Goal: Obtain resource: Obtain resource

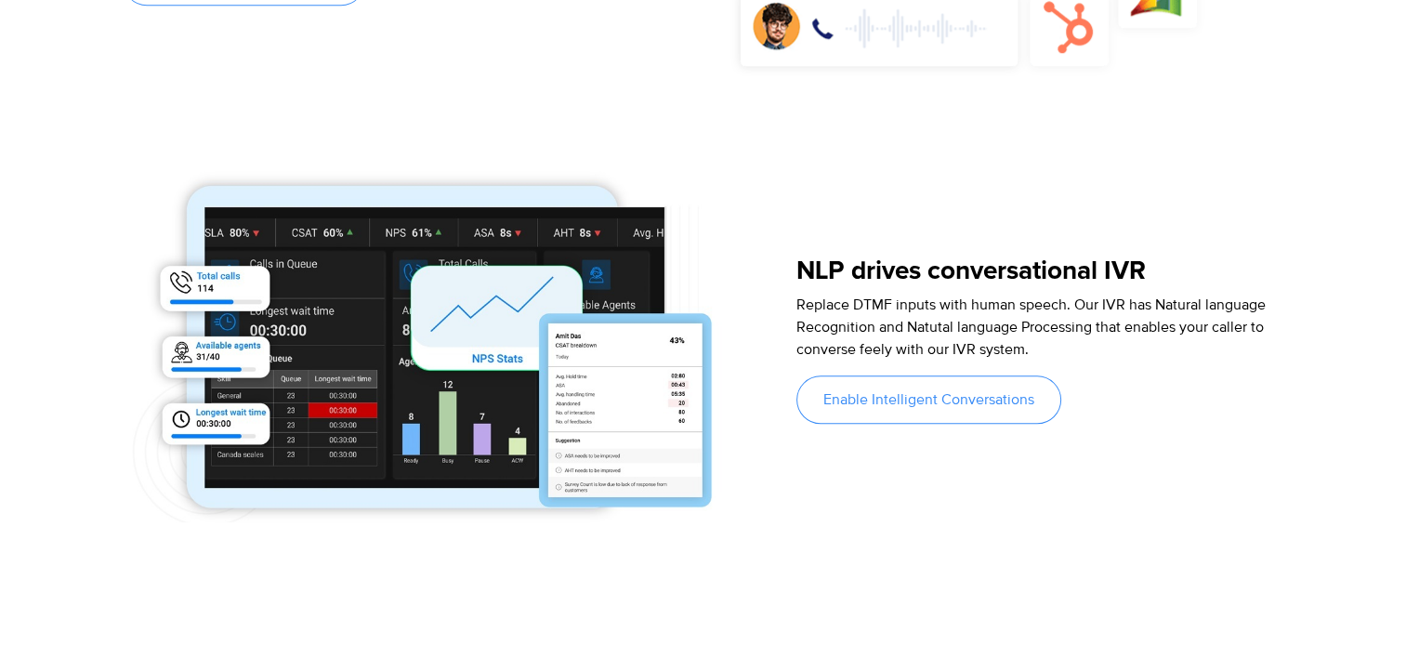
scroll to position [1673, 0]
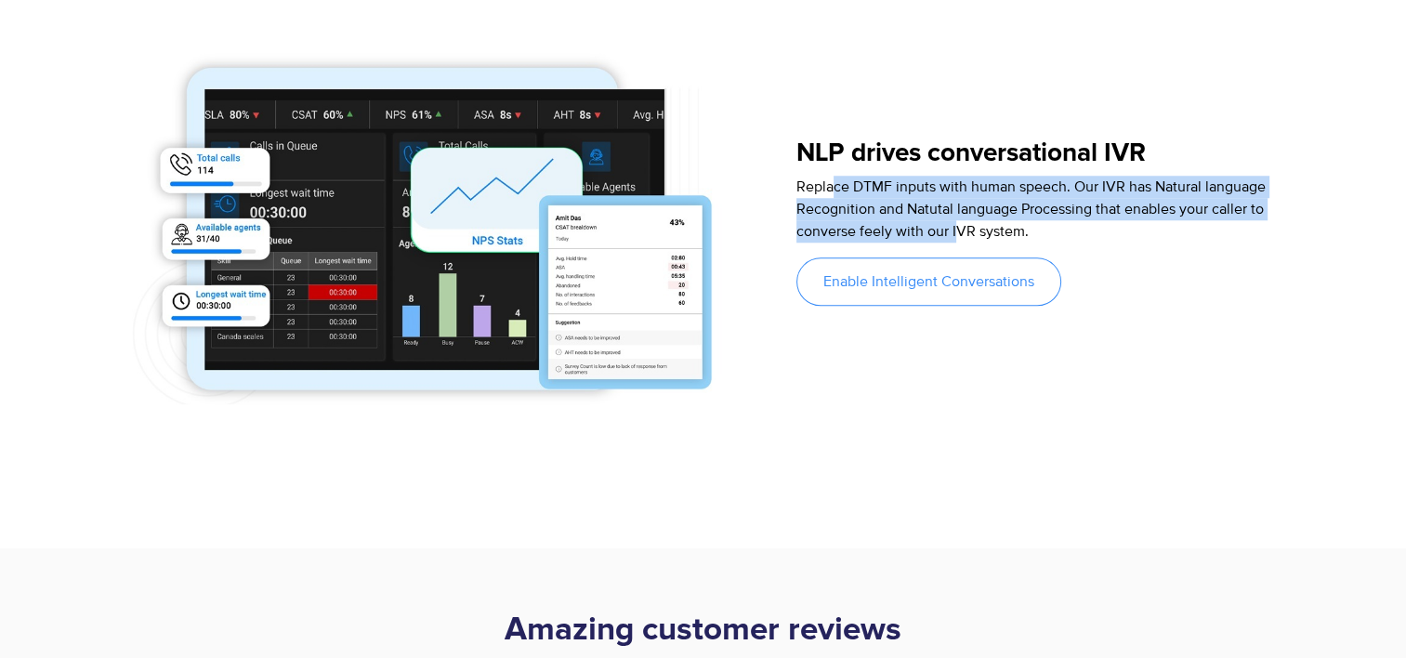
drag, startPoint x: 834, startPoint y: 185, endPoint x: 958, endPoint y: 230, distance: 131.4
click at [958, 230] on span "Replace DTMF inputs with human speech. Our IVR has Natural language Recognition…" at bounding box center [1030, 208] width 469 height 63
drag, startPoint x: 956, startPoint y: 230, endPoint x: 880, endPoint y: 238, distance: 76.7
click at [880, 238] on span "Replace DTMF inputs with human speech. Our IVR has Natural language Recognition…" at bounding box center [1030, 208] width 469 height 63
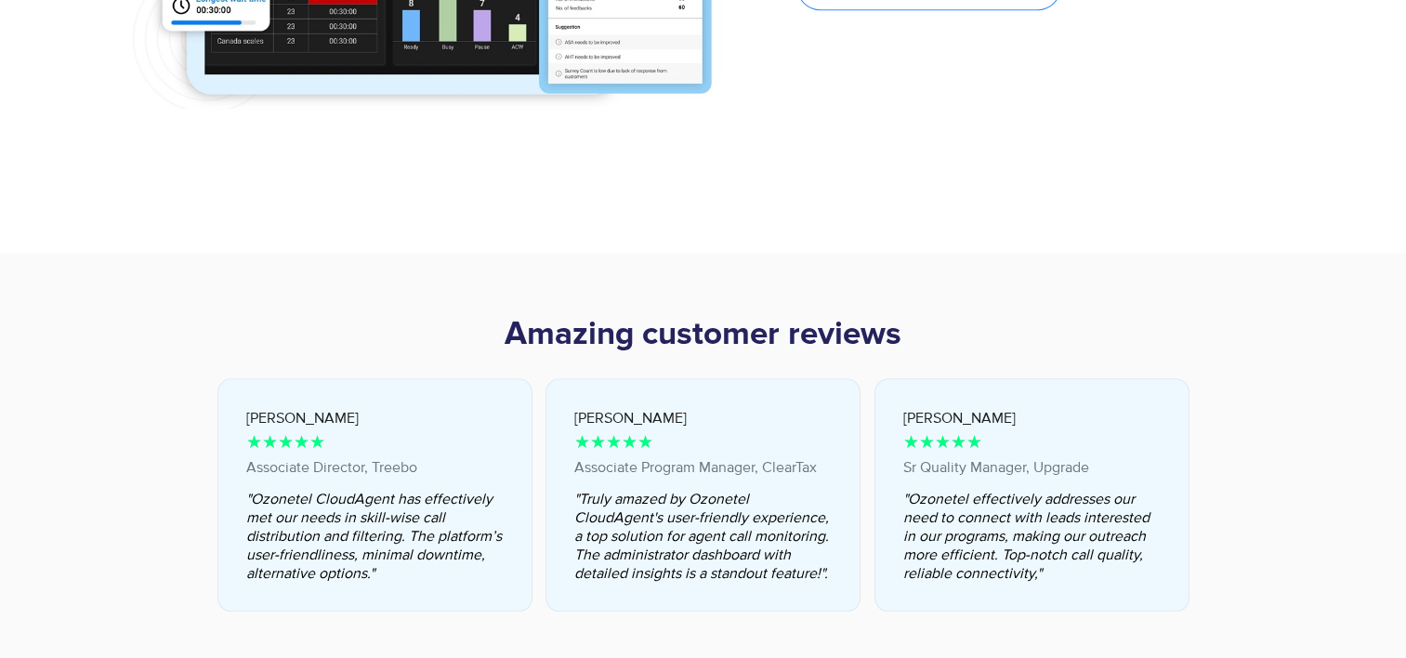
scroll to position [1858, 0]
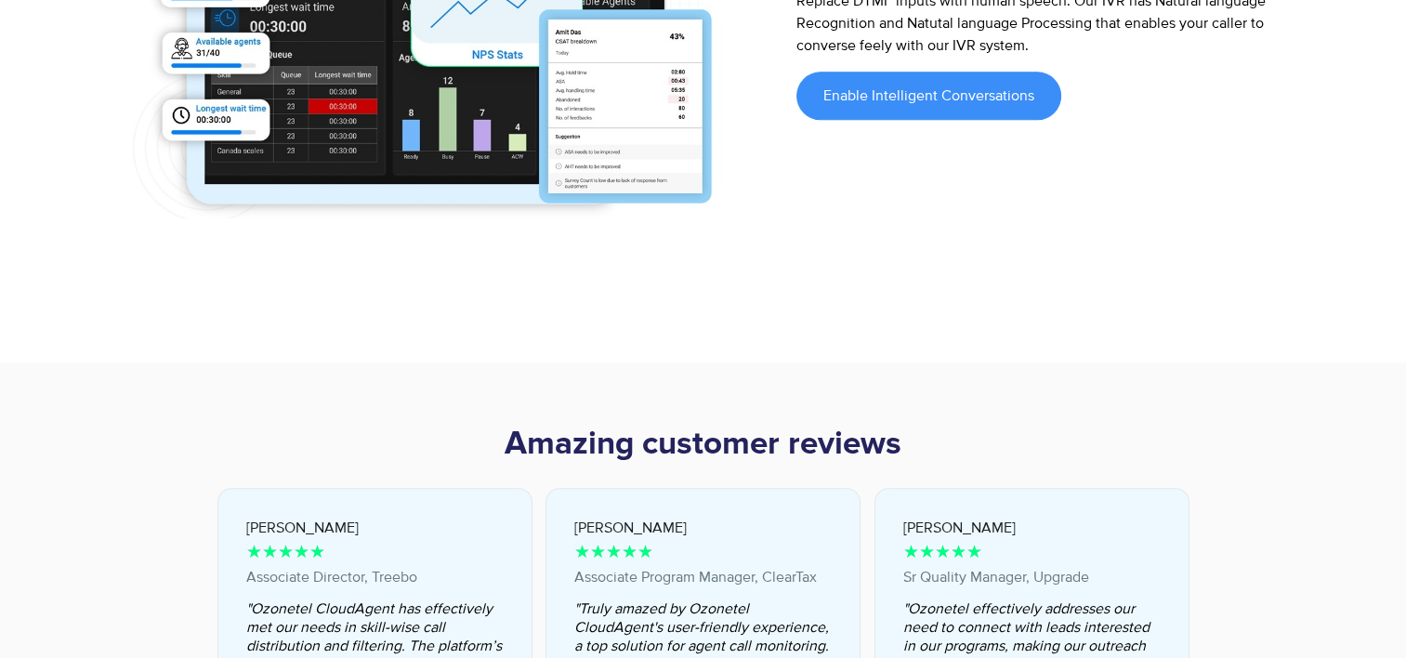
click at [896, 119] on div "NLP drives conversational IVR Replace DTMF inputs with human speech. Our IVR ha…" at bounding box center [1039, 37] width 486 height 390
click at [884, 94] on span "Enable Intelligent Conversations" at bounding box center [928, 95] width 211 height 15
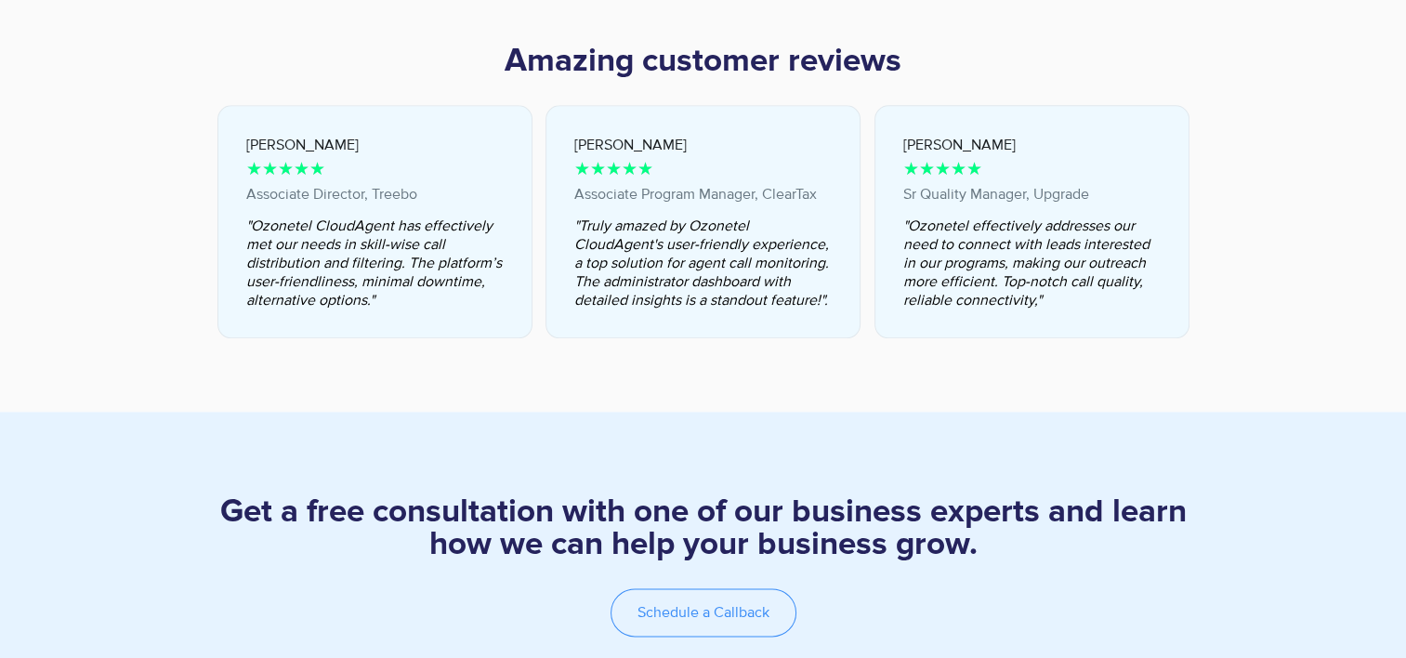
scroll to position [1684, 0]
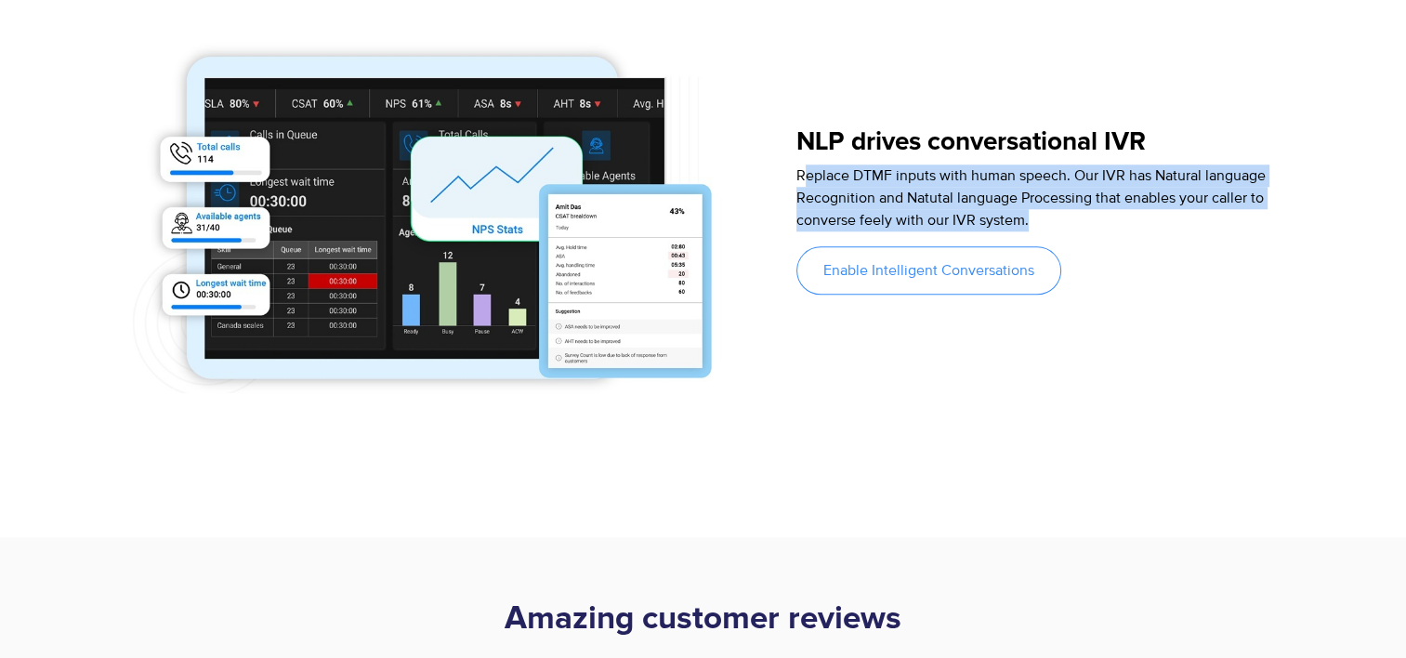
drag, startPoint x: 807, startPoint y: 171, endPoint x: 1171, endPoint y: 227, distance: 368.5
click at [1174, 229] on p "Replace DTMF inputs with human speech. Our IVR has Natural language Recognition…" at bounding box center [1039, 197] width 486 height 67
click at [895, 214] on span "Replace DTMF inputs with human speech. Our IVR has Natural language Recognition…" at bounding box center [1030, 197] width 469 height 63
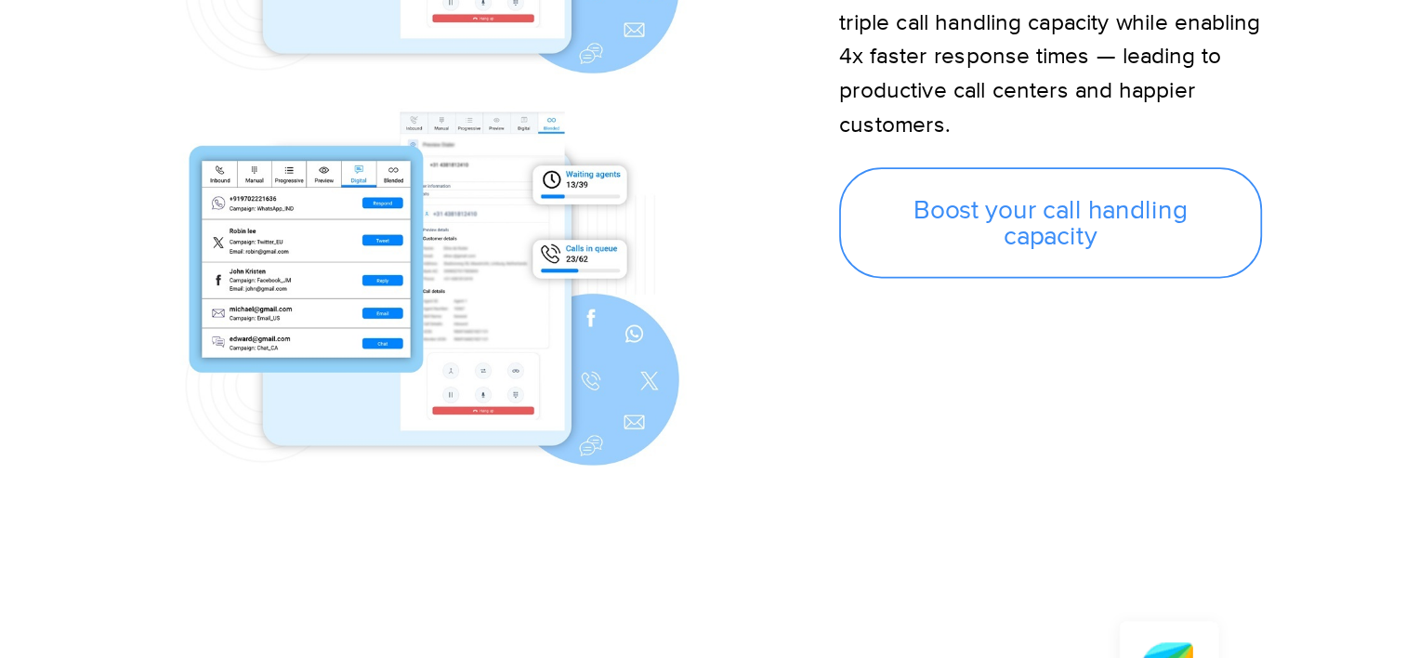
scroll to position [1401, 0]
